Goal: Navigation & Orientation: Find specific page/section

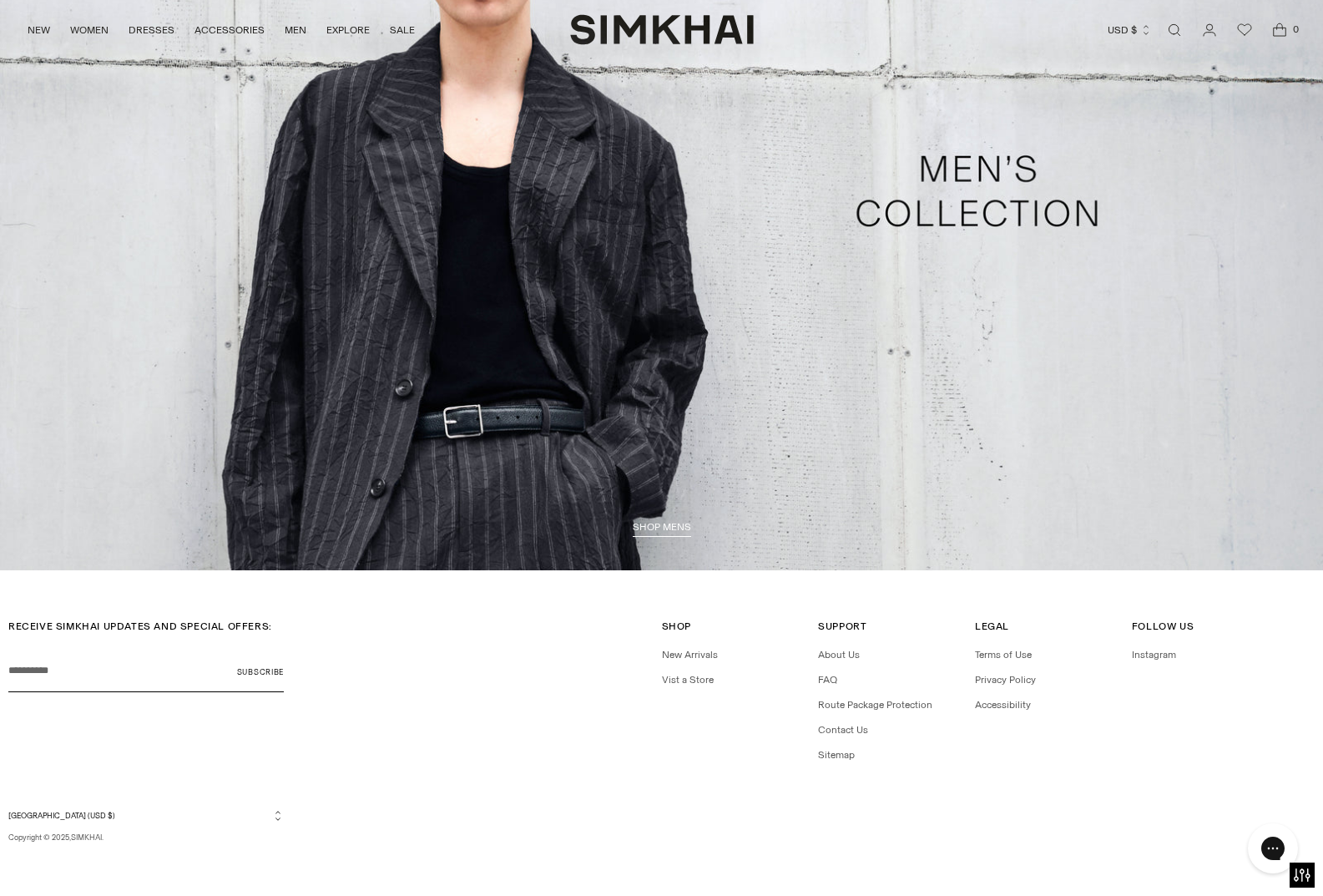
scroll to position [4496, 0]
click at [844, 728] on link "Contact Us" at bounding box center [843, 728] width 50 height 11
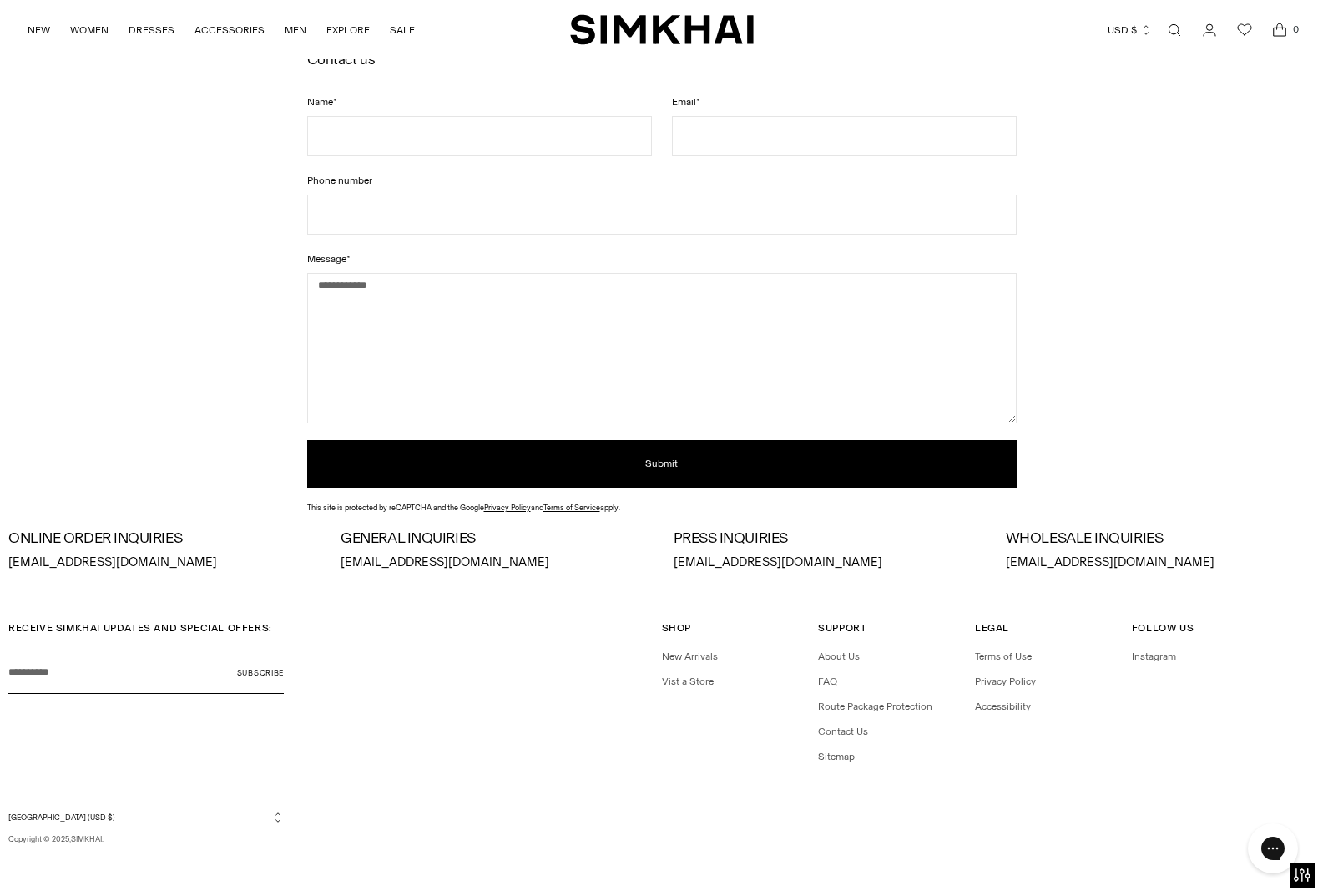
scroll to position [132, 0]
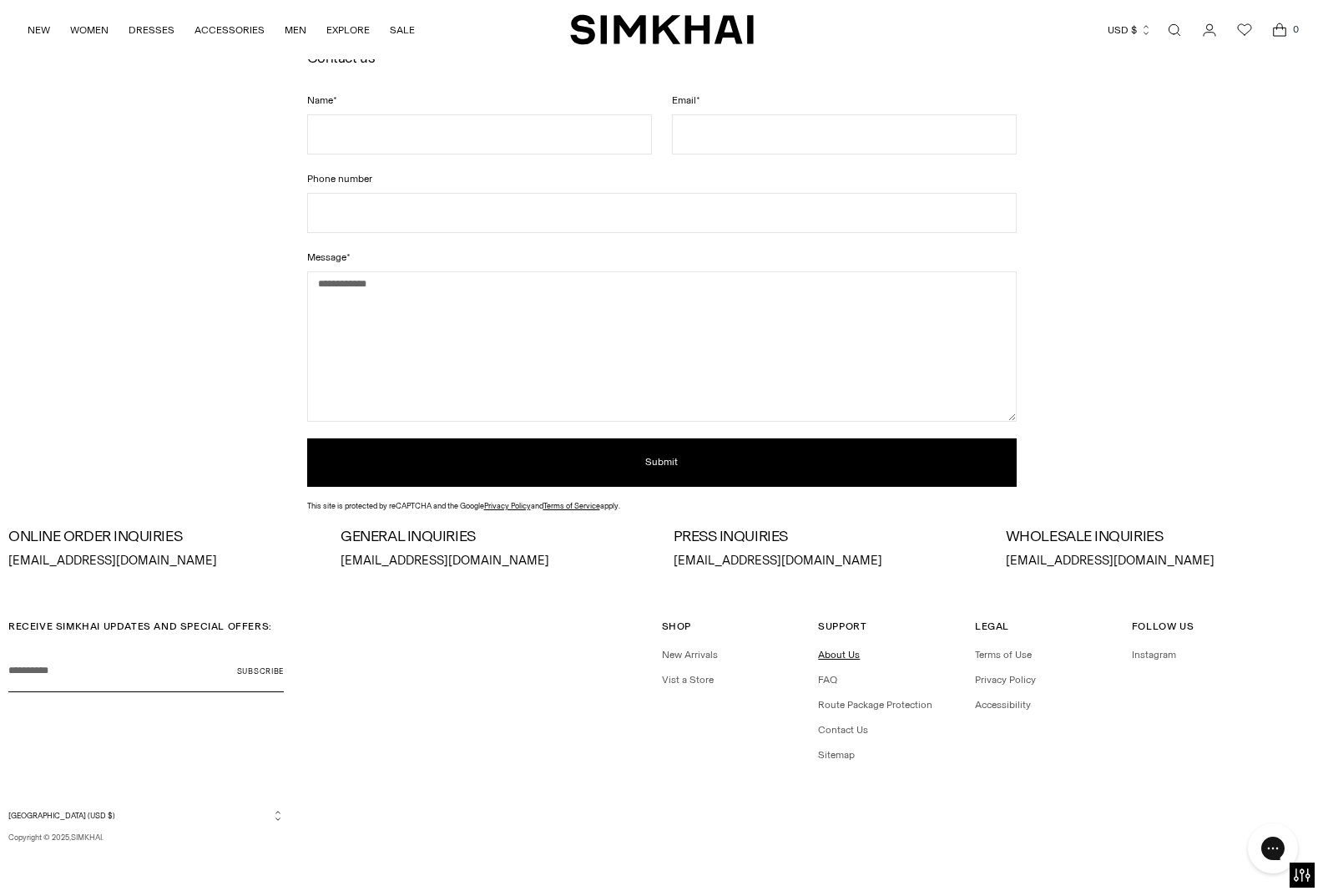
click at [846, 653] on link "About Us" at bounding box center [839, 654] width 42 height 11
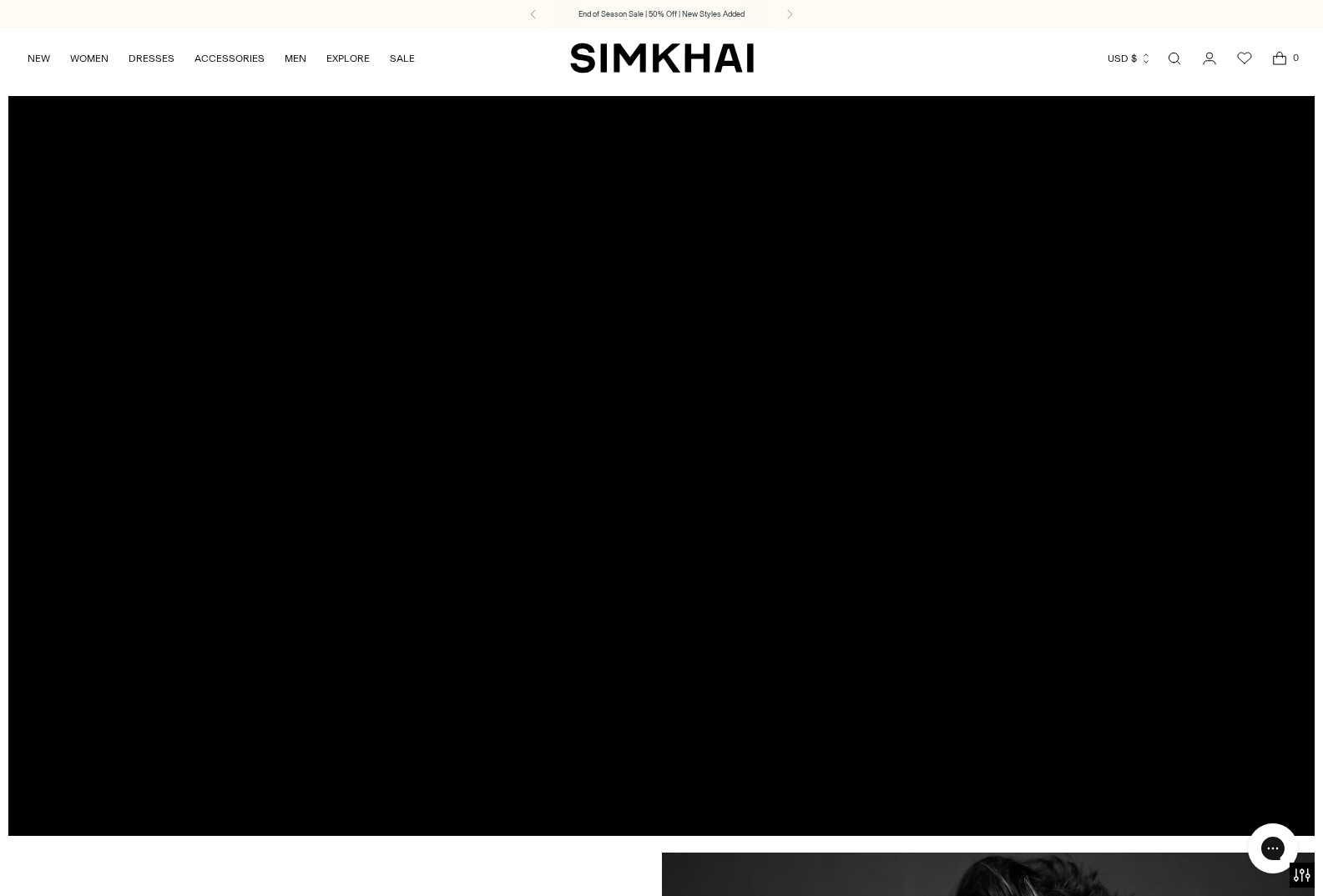
click at [672, 458] on div at bounding box center [662, 465] width 1307 height 739
